Goal: Task Accomplishment & Management: Manage account settings

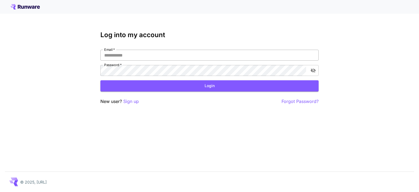
click at [172, 57] on input "Email   *" at bounding box center [209, 55] width 218 height 11
click at [135, 100] on p "Sign up" at bounding box center [131, 101] width 16 height 7
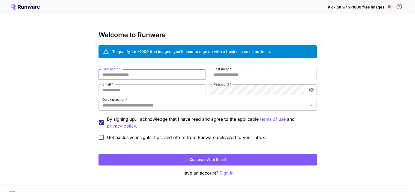
click at [159, 74] on input "First name   *" at bounding box center [152, 74] width 107 height 11
type input "*******"
click at [234, 74] on input "Last name   *" at bounding box center [263, 74] width 107 height 11
type input "****"
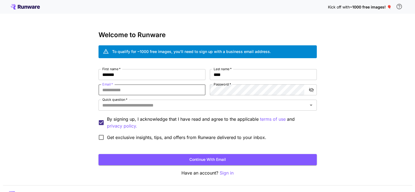
click at [130, 87] on input "Email   *" at bounding box center [152, 89] width 107 height 11
type input "**********"
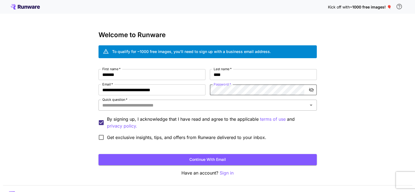
click at [263, 107] on input "Quick question   *" at bounding box center [203, 105] width 206 height 8
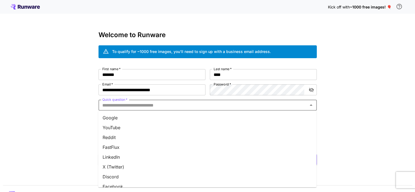
click at [250, 123] on li "YouTube" at bounding box center [207, 128] width 218 height 10
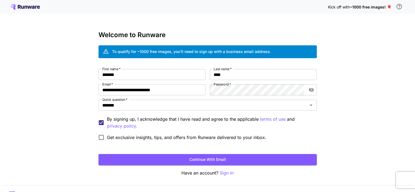
click at [124, 140] on span "Get exclusive insights, tips, and offers from Runware delivered to your inbox." at bounding box center [186, 137] width 159 height 7
click at [168, 161] on button "Continue with email" at bounding box center [208, 159] width 218 height 11
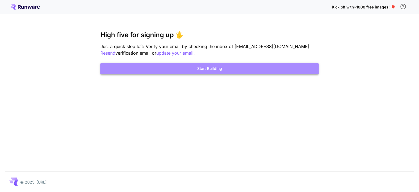
click at [280, 68] on button "Start Building" at bounding box center [209, 68] width 218 height 11
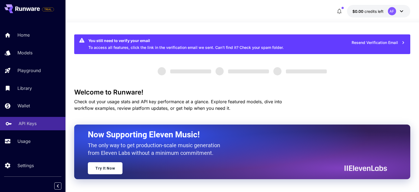
click at [41, 125] on div "API Keys" at bounding box center [40, 123] width 43 height 7
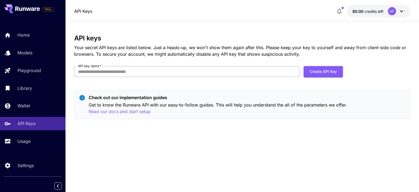
click at [278, 77] on input "API key name   *" at bounding box center [186, 71] width 225 height 11
type input "**"
click at [309, 73] on button "Create API Key" at bounding box center [323, 71] width 39 height 11
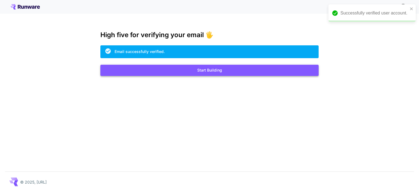
click at [216, 70] on button "Start Building" at bounding box center [209, 70] width 218 height 11
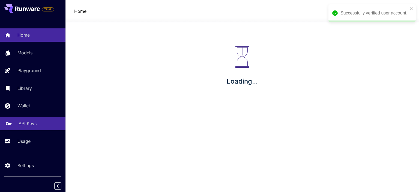
click at [21, 126] on p "API Keys" at bounding box center [28, 123] width 18 height 7
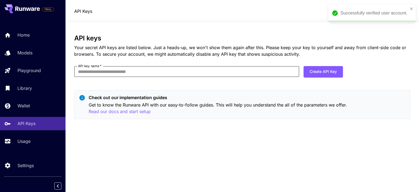
click at [166, 72] on input "API key name   *" at bounding box center [186, 71] width 225 height 11
type input "**"
click at [321, 71] on button "Create API Key" at bounding box center [323, 71] width 39 height 11
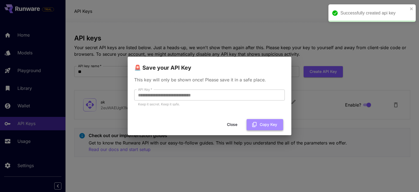
click at [255, 121] on button "Copy Key" at bounding box center [265, 124] width 37 height 11
click at [235, 125] on button "Close" at bounding box center [232, 124] width 25 height 11
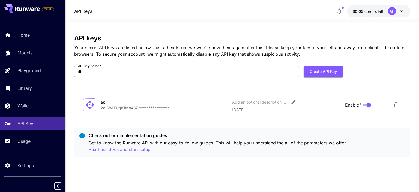
click at [399, 10] on icon at bounding box center [402, 11] width 7 height 7
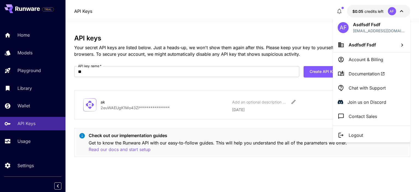
click at [318, 105] on div at bounding box center [209, 96] width 419 height 192
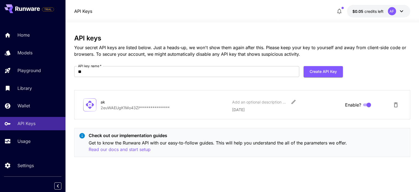
click at [366, 14] on button "$0.05 credits left AF" at bounding box center [378, 11] width 63 height 13
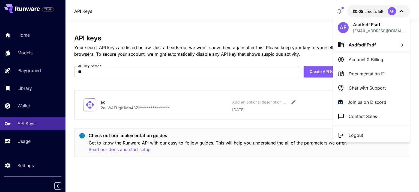
click at [366, 14] on div at bounding box center [209, 96] width 419 height 192
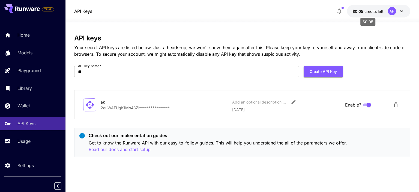
click at [371, 13] on span "credits left" at bounding box center [374, 11] width 19 height 5
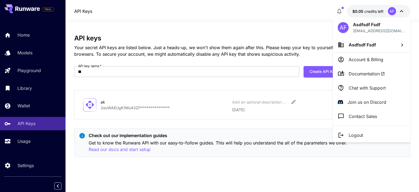
click at [370, 55] on li "Account & Billing" at bounding box center [372, 59] width 78 height 14
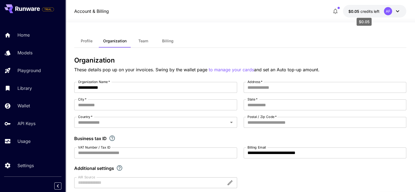
click at [358, 13] on span "$0.05" at bounding box center [355, 11] width 12 height 5
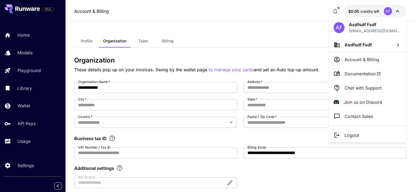
click at [358, 13] on div at bounding box center [209, 96] width 419 height 192
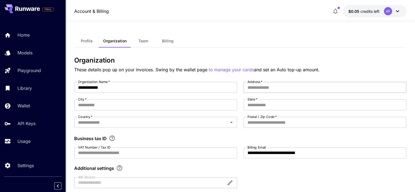
click at [276, 92] on input "Address   *" at bounding box center [325, 87] width 163 height 11
click at [269, 93] on div "**********" at bounding box center [240, 135] width 332 height 106
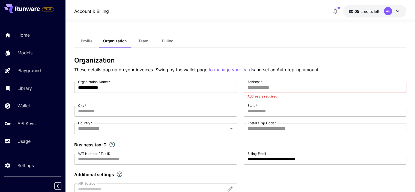
click at [173, 43] on span "Billing" at bounding box center [167, 41] width 11 height 5
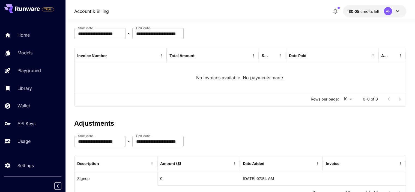
scroll to position [69, 0]
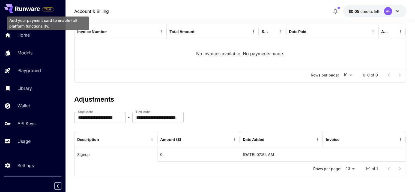
click at [47, 8] on span "TRIAL" at bounding box center [47, 9] width 11 height 4
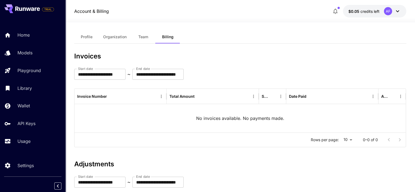
scroll to position [0, 0]
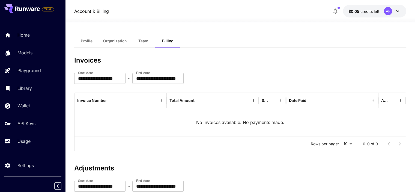
click at [395, 11] on icon at bounding box center [398, 11] width 7 height 7
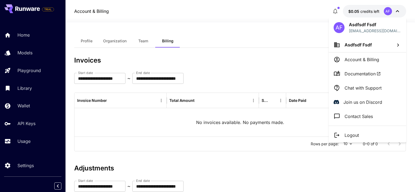
click at [285, 53] on div at bounding box center [209, 96] width 419 height 192
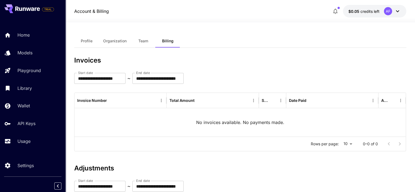
click at [366, 37] on div "Profile Organization Team Billing" at bounding box center [240, 40] width 332 height 13
